Goal: Contribute content: Contribute content

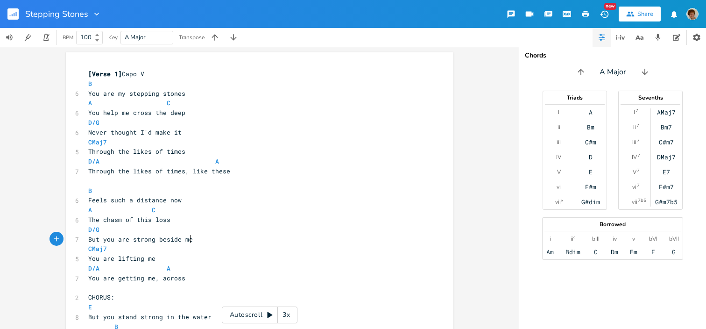
click at [190, 240] on pre "But you are strong beside me" at bounding box center [254, 239] width 337 height 10
type textarea "u're right here below me"
type textarea "to hold me"
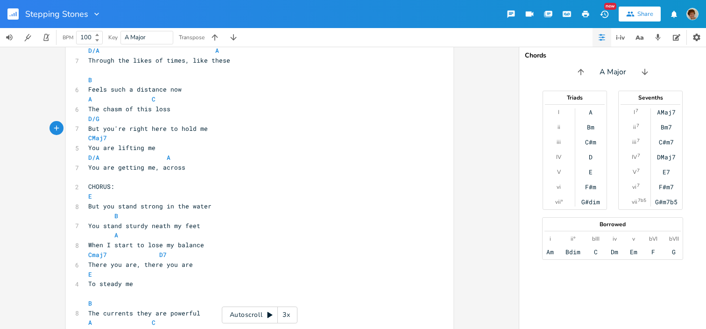
scroll to position [110, 0]
click at [192, 128] on span "But you're right here to hold me" at bounding box center [148, 129] width 120 height 8
type textarea "hold"
click at [141, 149] on span "You are lifting me" at bounding box center [121, 148] width 67 height 8
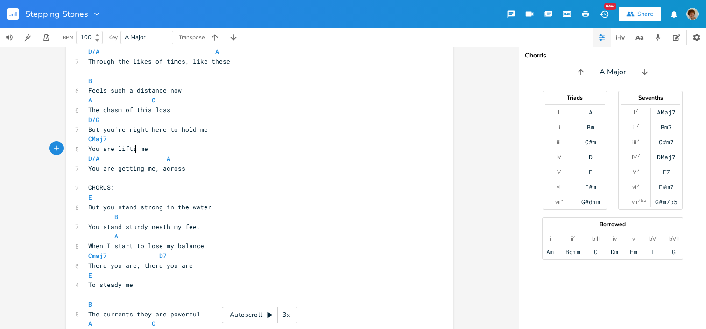
type textarea "lifting"
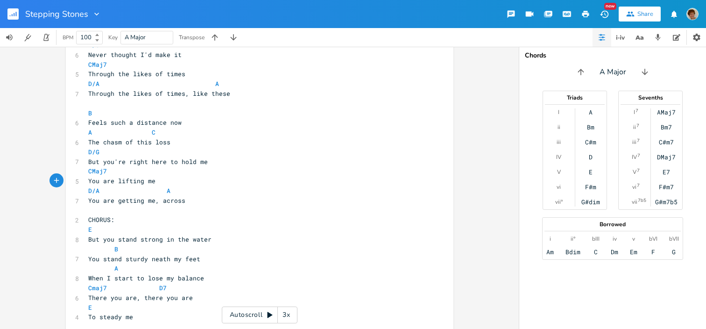
scroll to position [78, 0]
click at [192, 160] on span "But you're right here to hold me" at bounding box center [148, 161] width 120 height 8
type textarea "bl"
type textarea "eside"
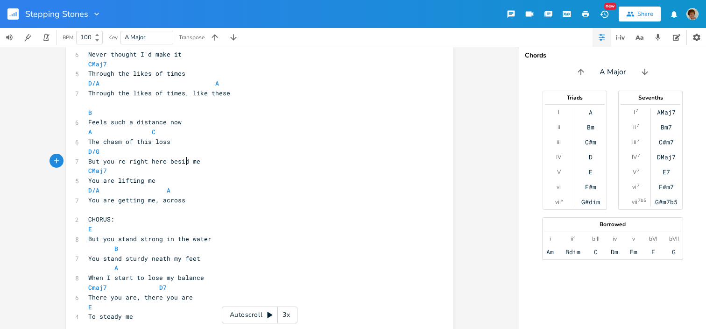
scroll to position [0, 14]
click at [142, 160] on span "But you're right here beside me" at bounding box center [146, 161] width 116 height 8
type textarea "are"
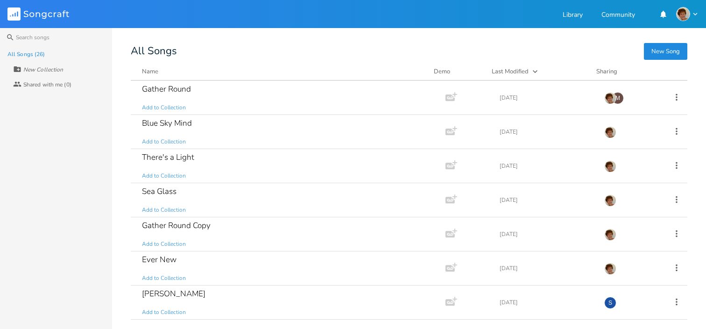
scroll to position [171, 0]
click at [304, 173] on div "There's a Light Add to Collection" at bounding box center [286, 165] width 289 height 34
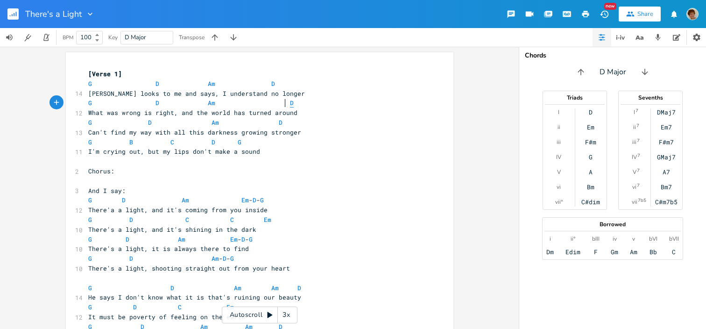
click at [290, 101] on span "D" at bounding box center [292, 103] width 4 height 9
click at [279, 102] on span "G D Am D" at bounding box center [190, 103] width 205 height 8
type textarea "M"
type textarea "Am -"
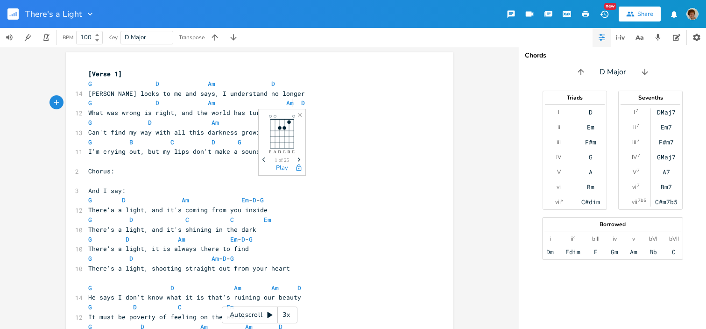
scroll to position [0, 14]
click at [360, 111] on pre "What was wrong is right, and the world has turned around" at bounding box center [254, 113] width 337 height 10
click at [131, 140] on span "G B C D G" at bounding box center [164, 142] width 153 height 8
click at [130, 140] on span "G B C D G" at bounding box center [164, 142] width 153 height 8
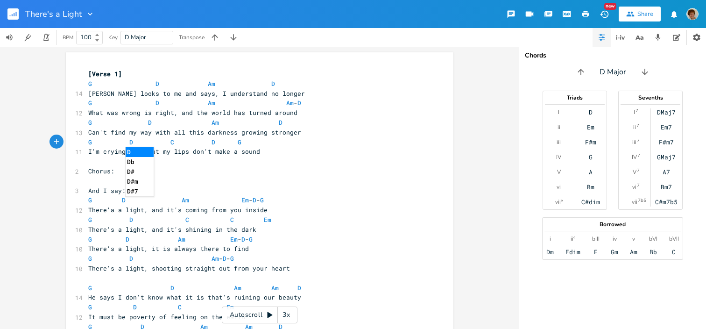
type textarea "D"
click at [129, 150] on li "D" at bounding box center [140, 152] width 28 height 10
click at [511, 114] on div "xxxxxxxxxx [Verse 1] G D Am D 14 [PERSON_NAME] looks to me and says, I understa…" at bounding box center [259, 188] width 519 height 282
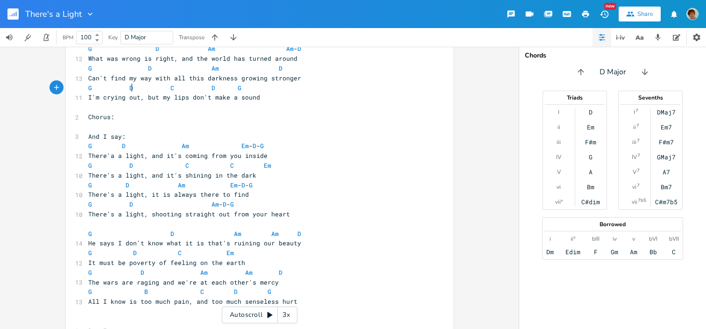
click at [130, 87] on span "G D C D G" at bounding box center [164, 88] width 153 height 8
type textarea "B"
drag, startPoint x: 252, startPoint y: 106, endPoint x: 427, endPoint y: 106, distance: 175.1
click at [427, 106] on div "xxxxxxxxxx [Verse 1] G D Am D 14 [PERSON_NAME] looks to me and says, I understa…" at bounding box center [266, 243] width 360 height 460
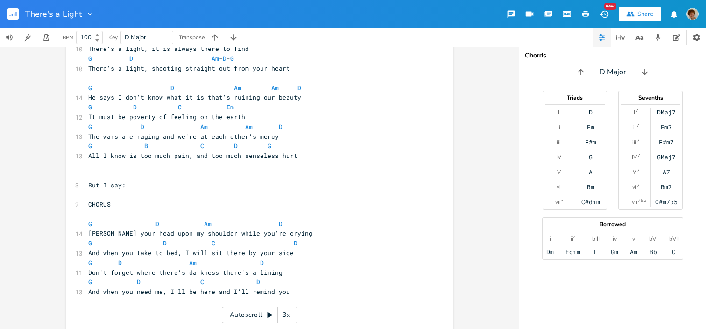
scroll to position [200, 0]
click at [111, 228] on pre "[PERSON_NAME] your head upon my shoulder while you're crying" at bounding box center [254, 233] width 337 height 10
click at [111, 232] on span "[PERSON_NAME] your head upon my shoulder while you're crying" at bounding box center [200, 232] width 224 height 8
type textarea "[PERSON_NAME]"
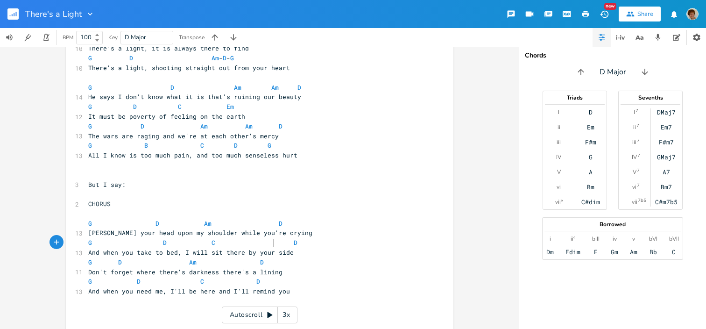
click at [270, 247] on pre "G D C D" at bounding box center [254, 243] width 337 height 10
click at [280, 247] on pre "And when you take to bed, I will sit there by your side" at bounding box center [254, 252] width 337 height 10
type textarea "M"
type textarea "Am -"
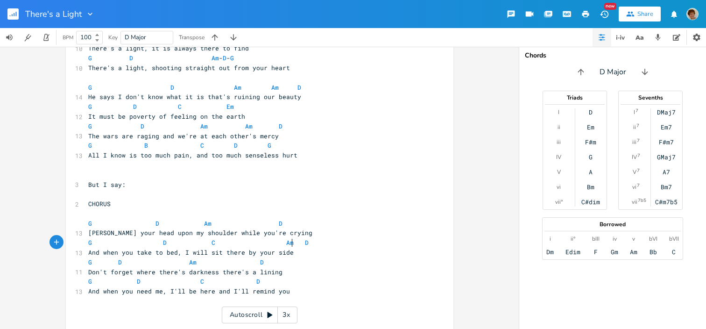
scroll to position [0, 14]
click at [256, 282] on span "D" at bounding box center [258, 281] width 4 height 9
type textarea "Am. -"
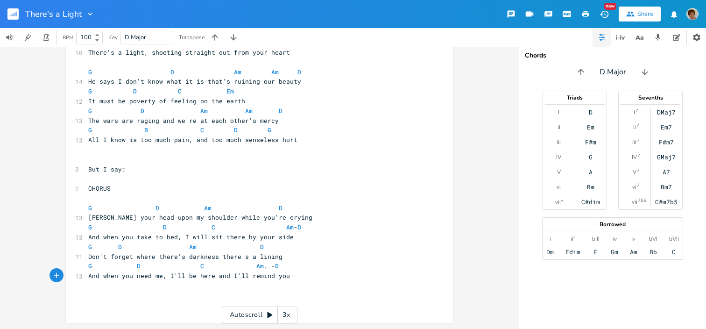
click at [292, 273] on pre "And when you need me, I'll be here and I'll remind you" at bounding box center [254, 276] width 337 height 10
type textarea "CHORUS"
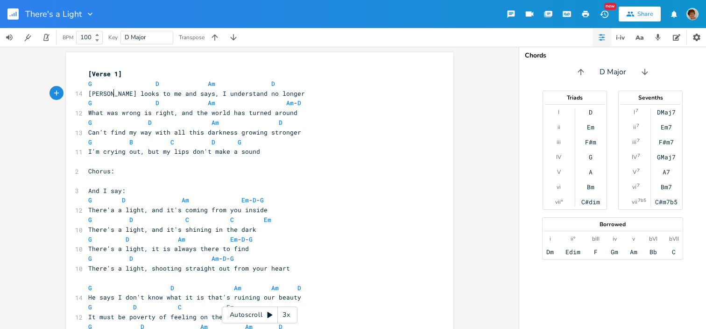
click at [110, 92] on span "[PERSON_NAME] looks to me and says, I understand no longer" at bounding box center [196, 93] width 217 height 8
type textarea "[PERSON_NAME]"
click at [277, 102] on span "G D Am Am - D" at bounding box center [194, 103] width 213 height 8
type textarea "C. --"
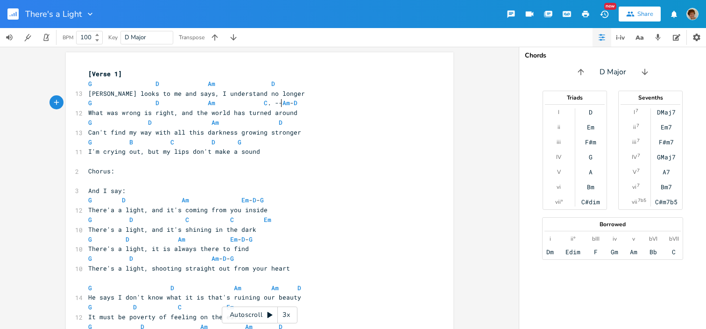
scroll to position [0, 15]
click at [341, 98] on pre "[PERSON_NAME] looks to me and says, I understand no longer" at bounding box center [254, 94] width 337 height 10
click at [297, 102] on span "G D Am C . -- Am - D" at bounding box center [192, 103] width 209 height 8
click at [245, 85] on span "G D Am D" at bounding box center [181, 83] width 187 height 8
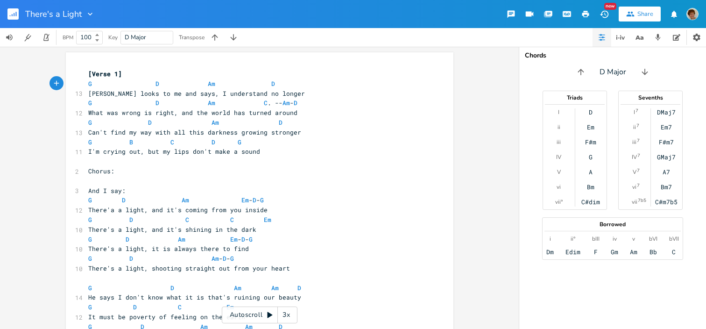
click at [245, 85] on span "G D Am D" at bounding box center [181, 83] width 187 height 8
type textarea "C"
click at [249, 89] on ul "C C# C#m C#7 C#m7" at bounding box center [260, 114] width 29 height 50
click at [249, 90] on li "C" at bounding box center [260, 94] width 28 height 10
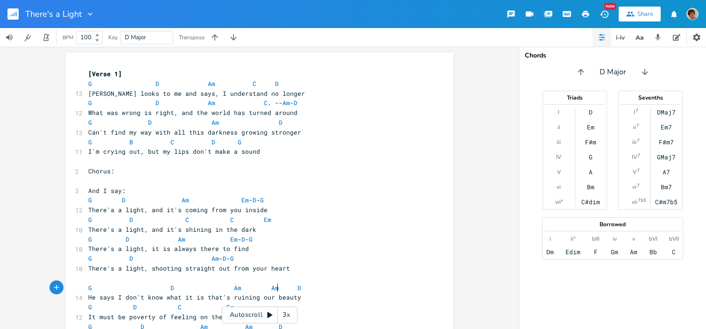
click at [274, 284] on span "G D Am Am D" at bounding box center [194, 287] width 213 height 8
type textarea "C"
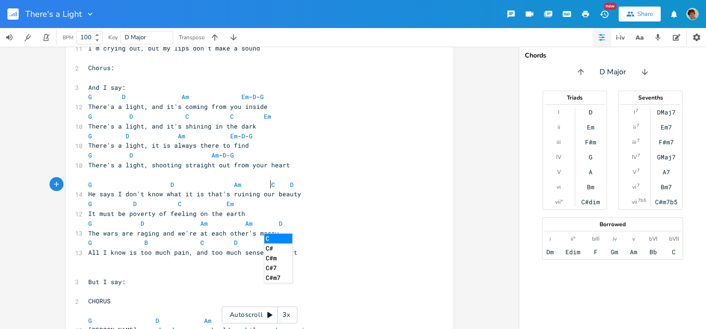
scroll to position [104, 0]
click at [249, 222] on span "G D Am Am D" at bounding box center [185, 223] width 194 height 8
click at [247, 222] on span "G D Am Am D" at bounding box center [185, 223] width 194 height 8
type textarea "C"
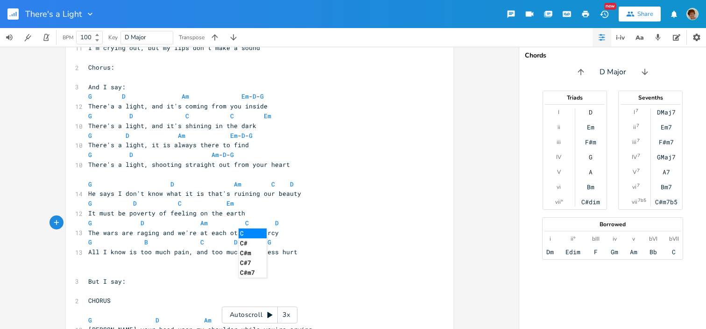
click at [321, 249] on pre "All I know is too much pain, and too much senseless hurt" at bounding box center [254, 252] width 337 height 10
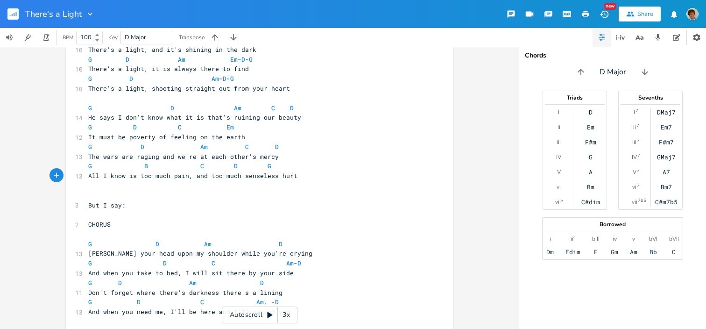
scroll to position [235, 0]
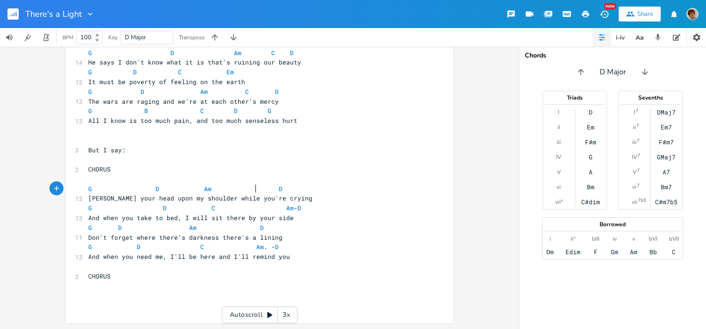
click at [252, 185] on span "G D Am D" at bounding box center [185, 188] width 194 height 8
type textarea "C"
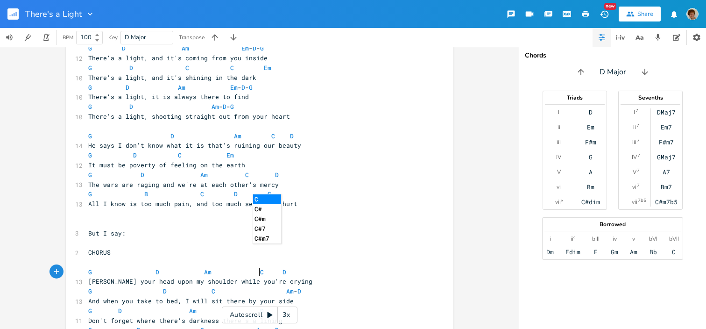
scroll to position [151, 0]
click at [243, 175] on span "G D Am C D" at bounding box center [183, 175] width 191 height 8
click at [292, 290] on span "G D C Am - D" at bounding box center [194, 292] width 213 height 8
click at [286, 290] on span "G D C Am - D" at bounding box center [194, 292] width 213 height 8
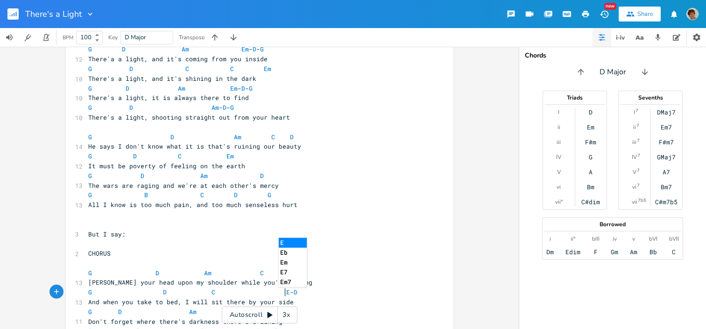
scroll to position [0, 8]
type textarea "Em"
